Goal: Complete application form

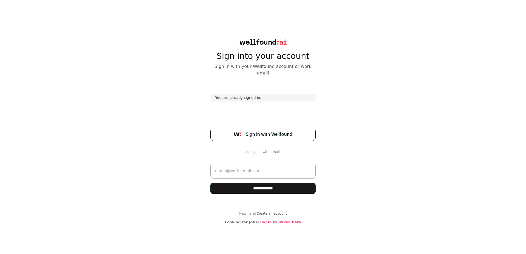
click at [280, 131] on span "Sign in with Wellfound" at bounding box center [269, 134] width 47 height 7
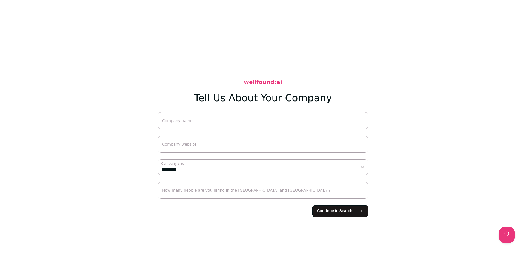
click at [332, 198] on input "How many people are you hiring in the US and Canada?" at bounding box center [263, 190] width 210 height 17
click at [332, 209] on span "Continue to Search" at bounding box center [335, 212] width 36 height 6
